Goal: Check status

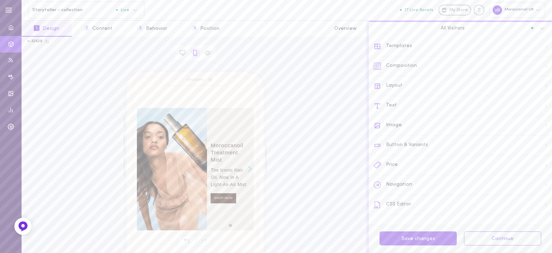
click at [527, 14] on div "Moroccanoil UK" at bounding box center [517, 9] width 56 height 15
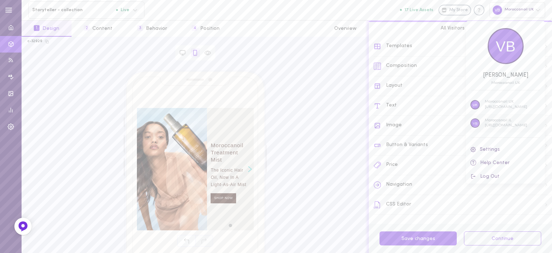
click at [508, 124] on p "[URL][DOMAIN_NAME]" at bounding box center [506, 125] width 42 height 5
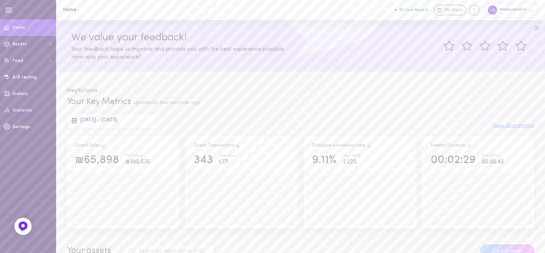
click at [111, 121] on span "18/08/2025 - 18/09/2025" at bounding box center [98, 119] width 37 height 5
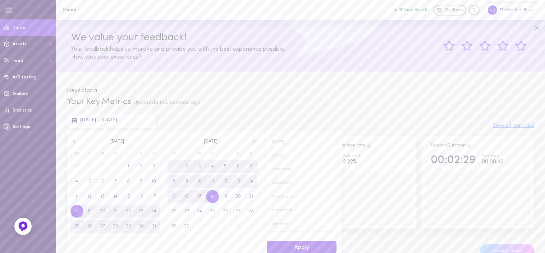
click at [274, 107] on div "Your Key Metrics Updated a few seconds ago" at bounding box center [300, 102] width 467 height 12
click at [277, 107] on div "Your Key Metrics Updated a few seconds ago" at bounding box center [300, 102] width 467 height 12
click at [325, 107] on div "Your Key Metrics Updated a few seconds ago" at bounding box center [300, 102] width 467 height 12
click at [349, 102] on div "Your Key Metrics Updated a few seconds ago" at bounding box center [300, 102] width 467 height 12
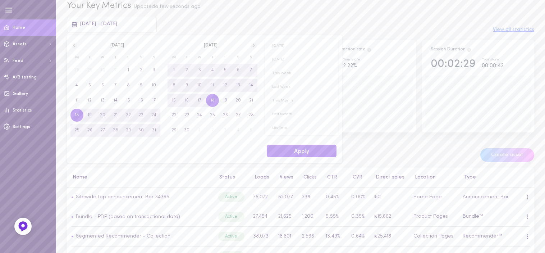
scroll to position [108, 0]
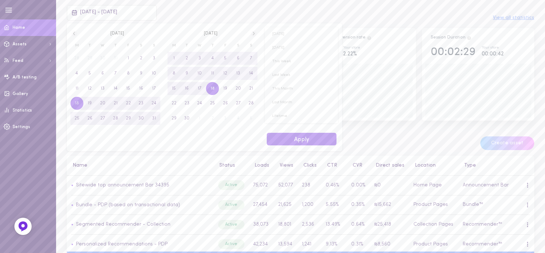
click at [385, 136] on div "Your assets" at bounding box center [267, 142] width 413 height 15
click at [303, 142] on button "Apply" at bounding box center [302, 139] width 70 height 13
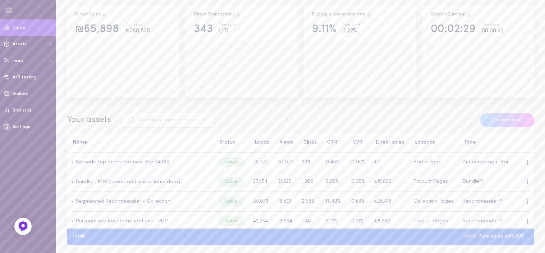
scroll to position [144, 0]
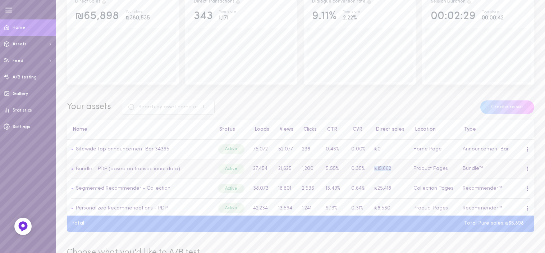
drag, startPoint x: 373, startPoint y: 168, endPoint x: 391, endPoint y: 168, distance: 18.0
click at [391, 168] on td "₪15,662" at bounding box center [389, 169] width 39 height 20
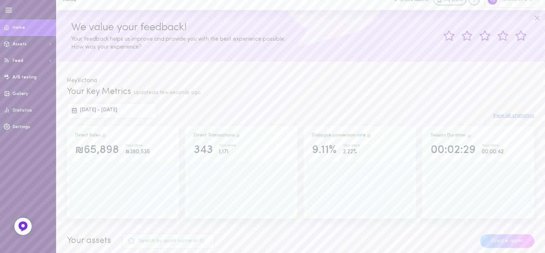
scroll to position [0, 0]
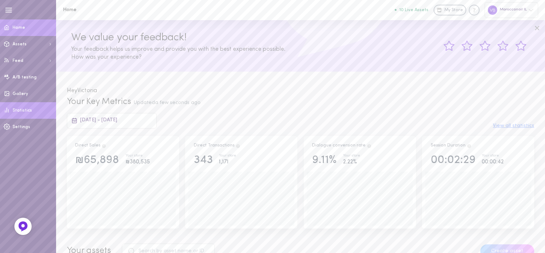
click at [24, 110] on span "Statistics" at bounding box center [22, 110] width 19 height 4
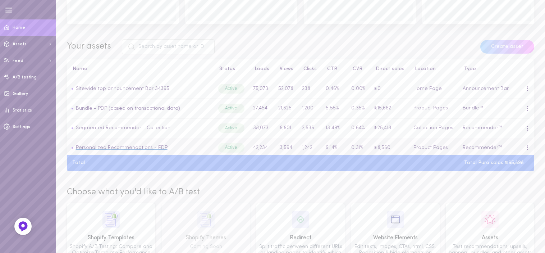
scroll to position [167, 0]
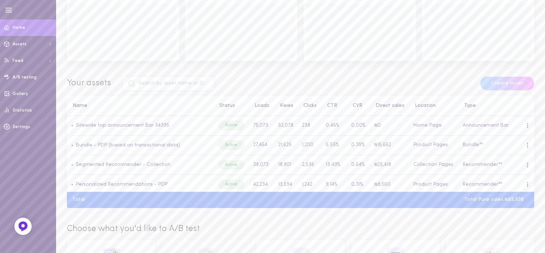
click at [303, 88] on div "Your assets" at bounding box center [267, 83] width 413 height 15
